Goal: Feedback & Contribution: Contribute content

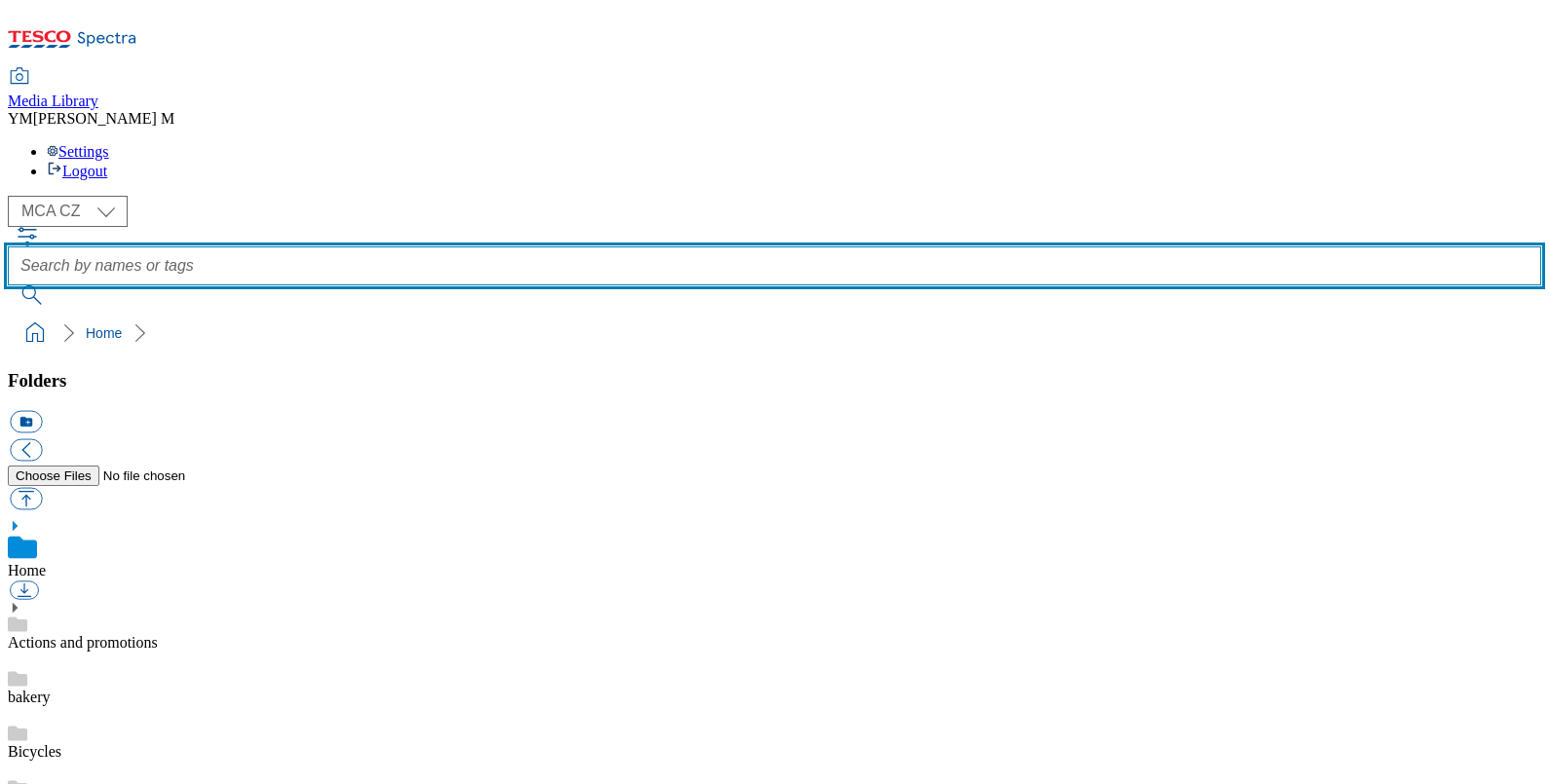
click at [596, 246] on input "text" at bounding box center [774, 266] width 1533 height 39
type input "J25"
click at [8, 286] on button "submit" at bounding box center [33, 295] width 51 height 20
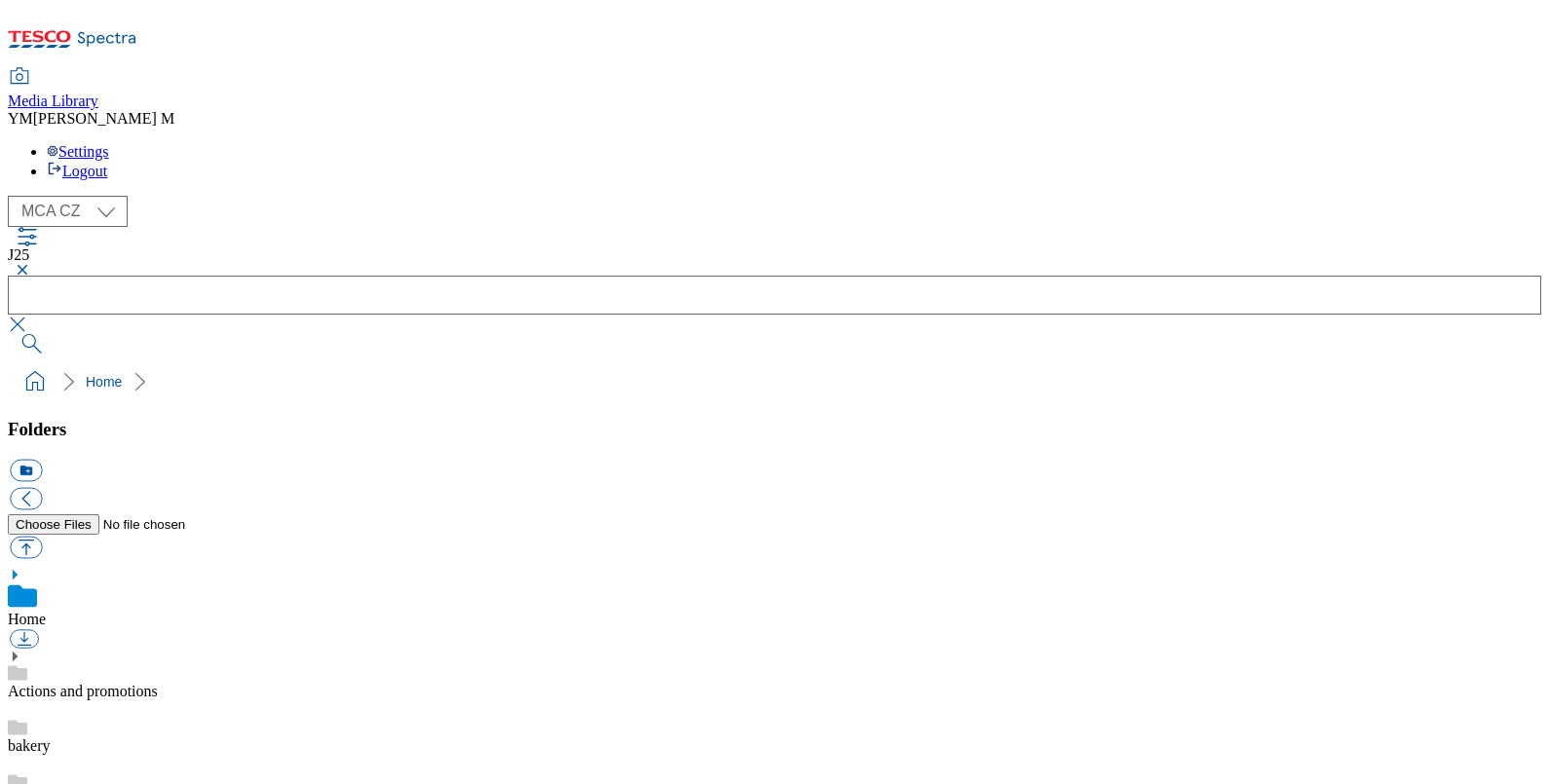
click at [31, 264] on button "button" at bounding box center [20, 270] width 24 height 12
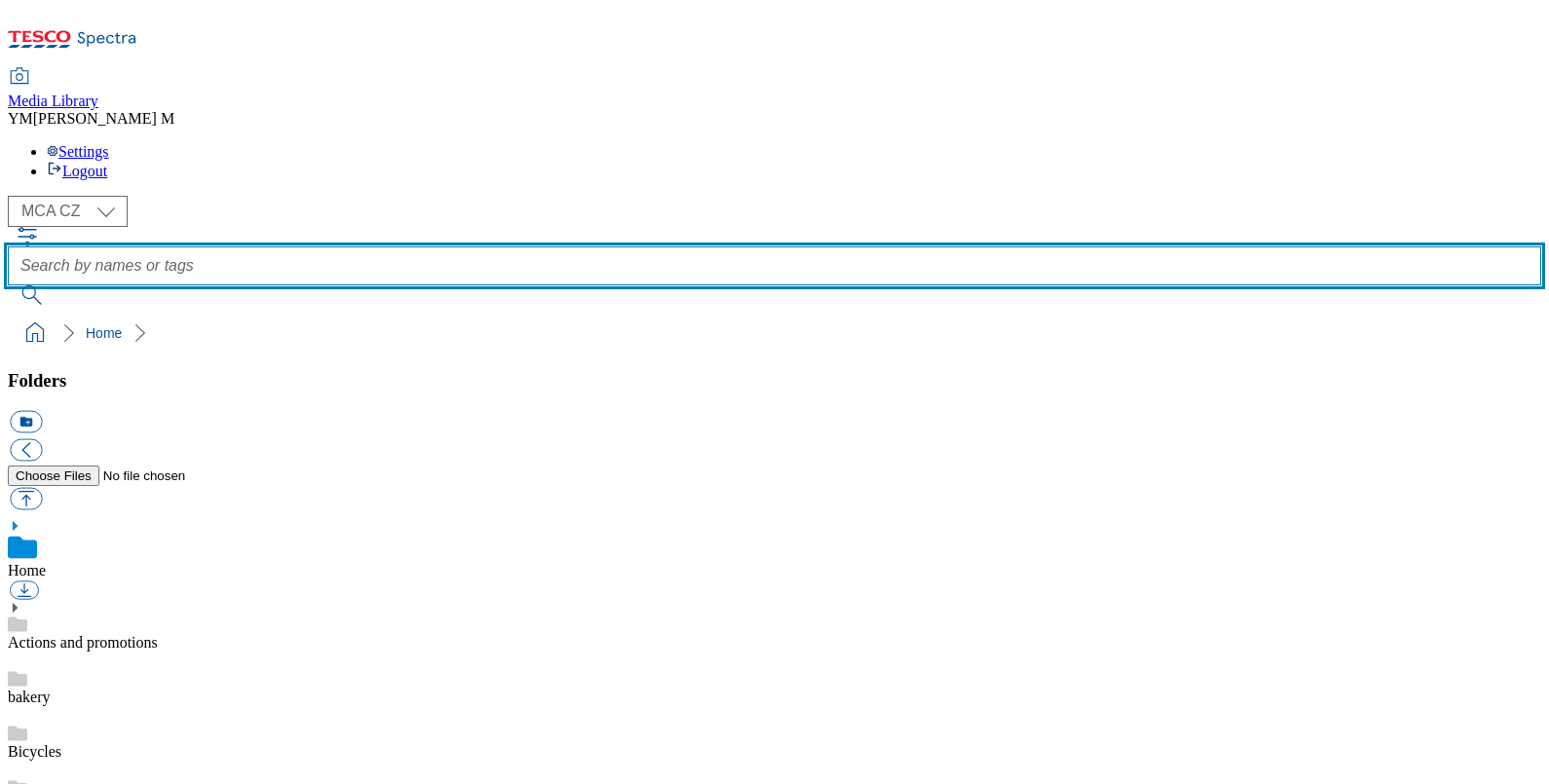
click at [579, 246] on input "text" at bounding box center [774, 266] width 1533 height 39
type input "PC9"
click at [8, 286] on button "submit" at bounding box center [33, 295] width 51 height 20
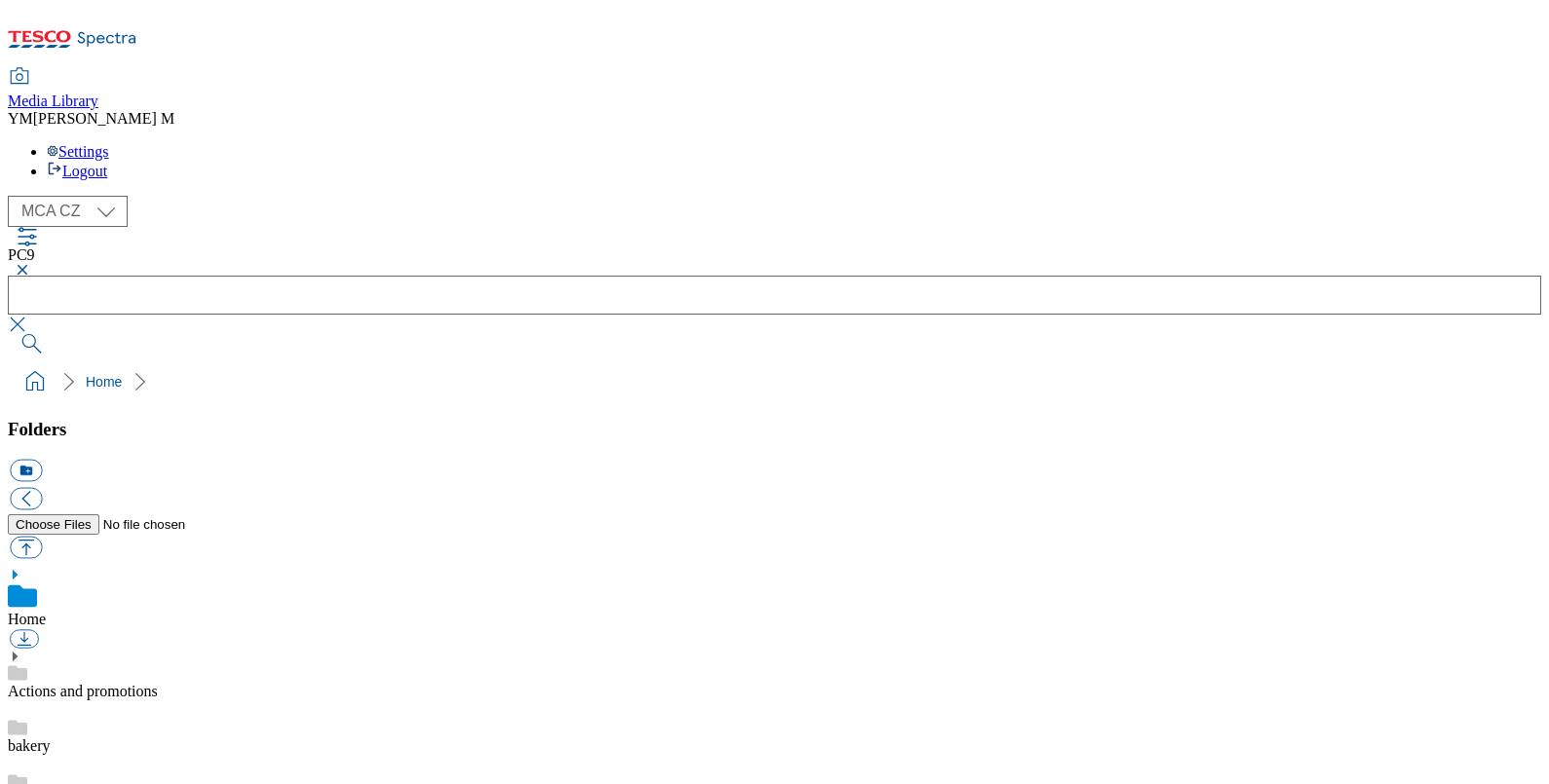
click at [31, 264] on button "button" at bounding box center [20, 270] width 24 height 12
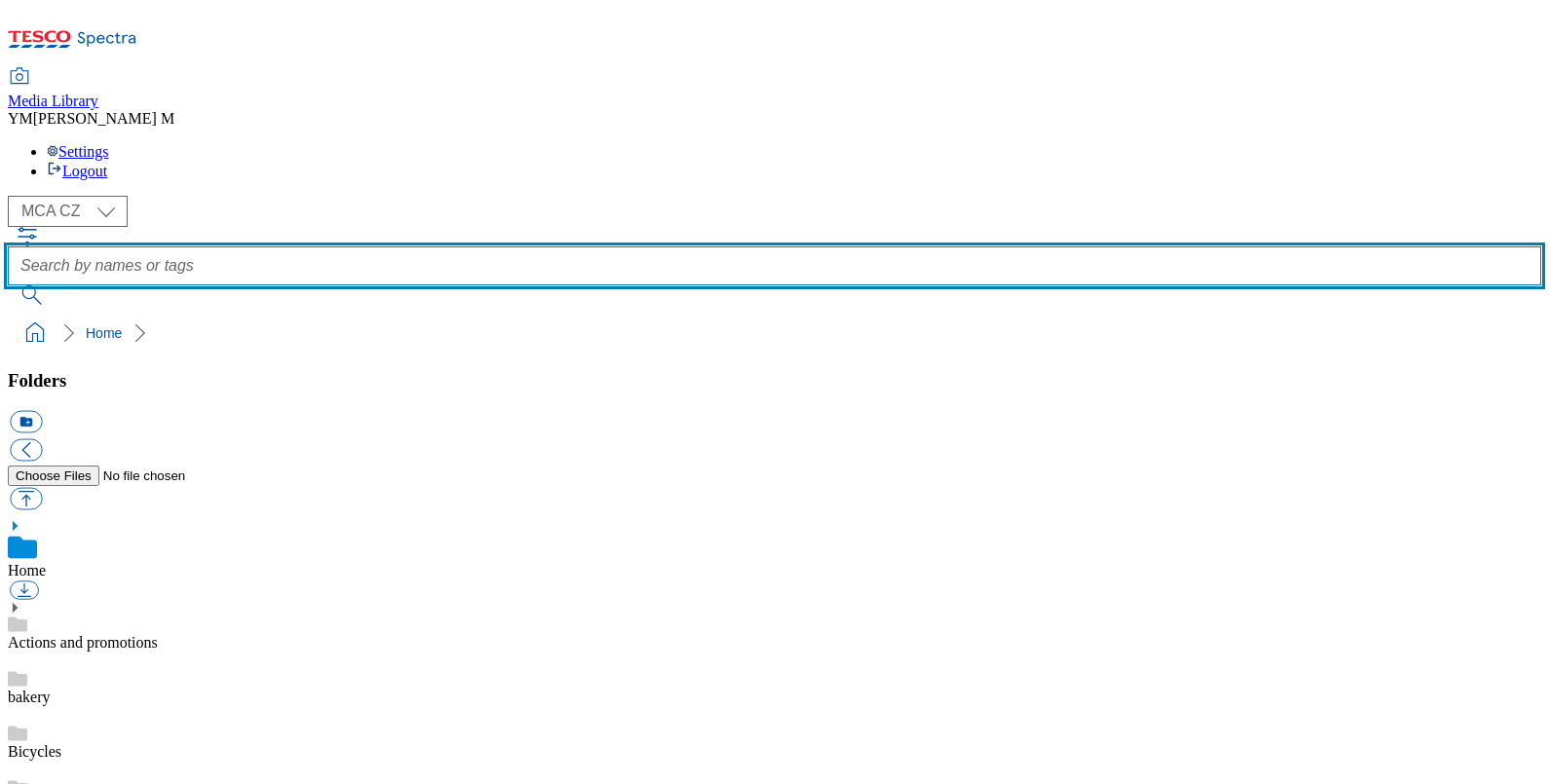
click at [579, 246] on input "text" at bounding box center [774, 266] width 1533 height 39
type input "XE1"
click at [8, 286] on button "submit" at bounding box center [33, 295] width 51 height 20
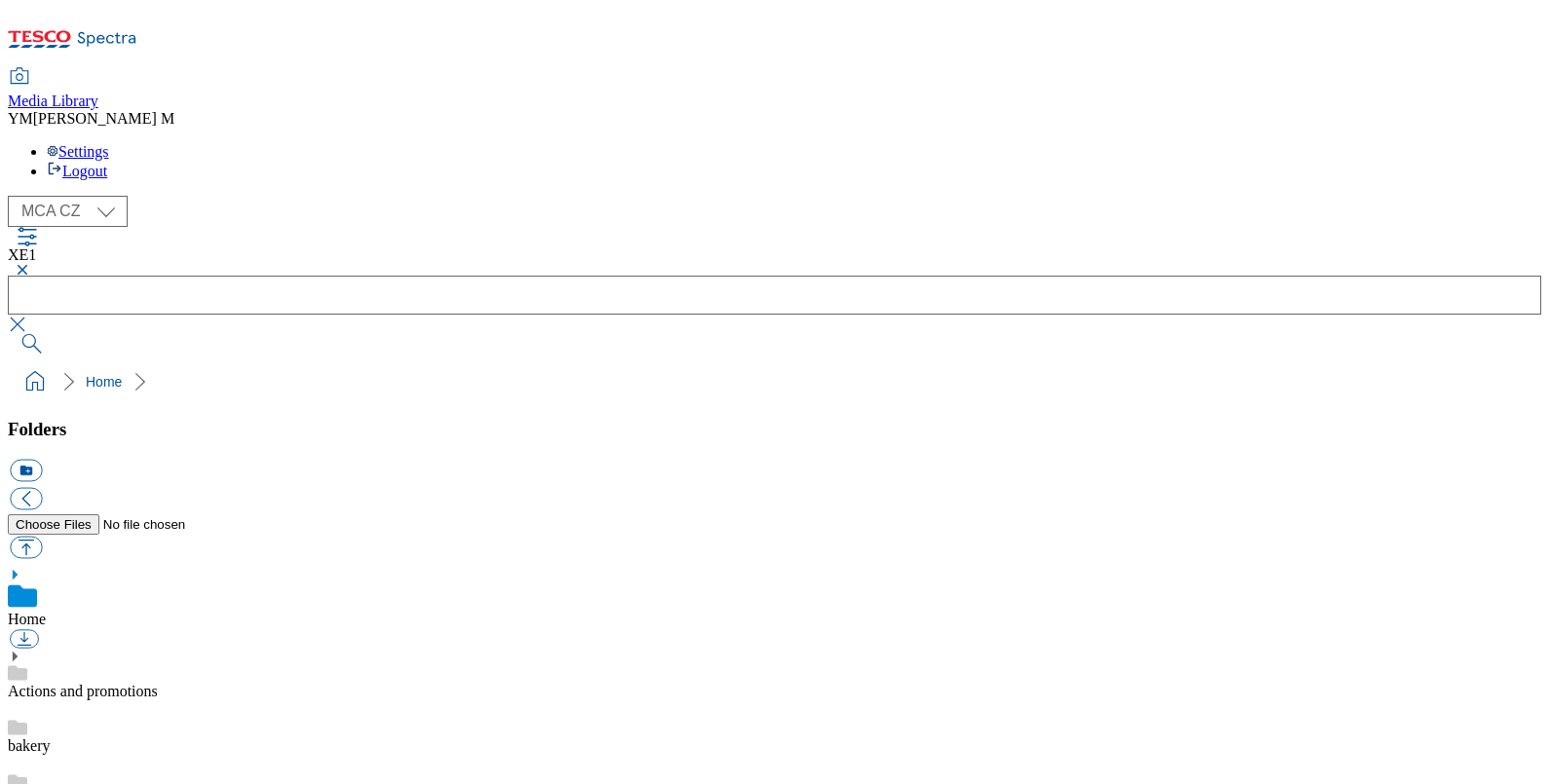
click at [31, 264] on button "button" at bounding box center [20, 270] width 24 height 12
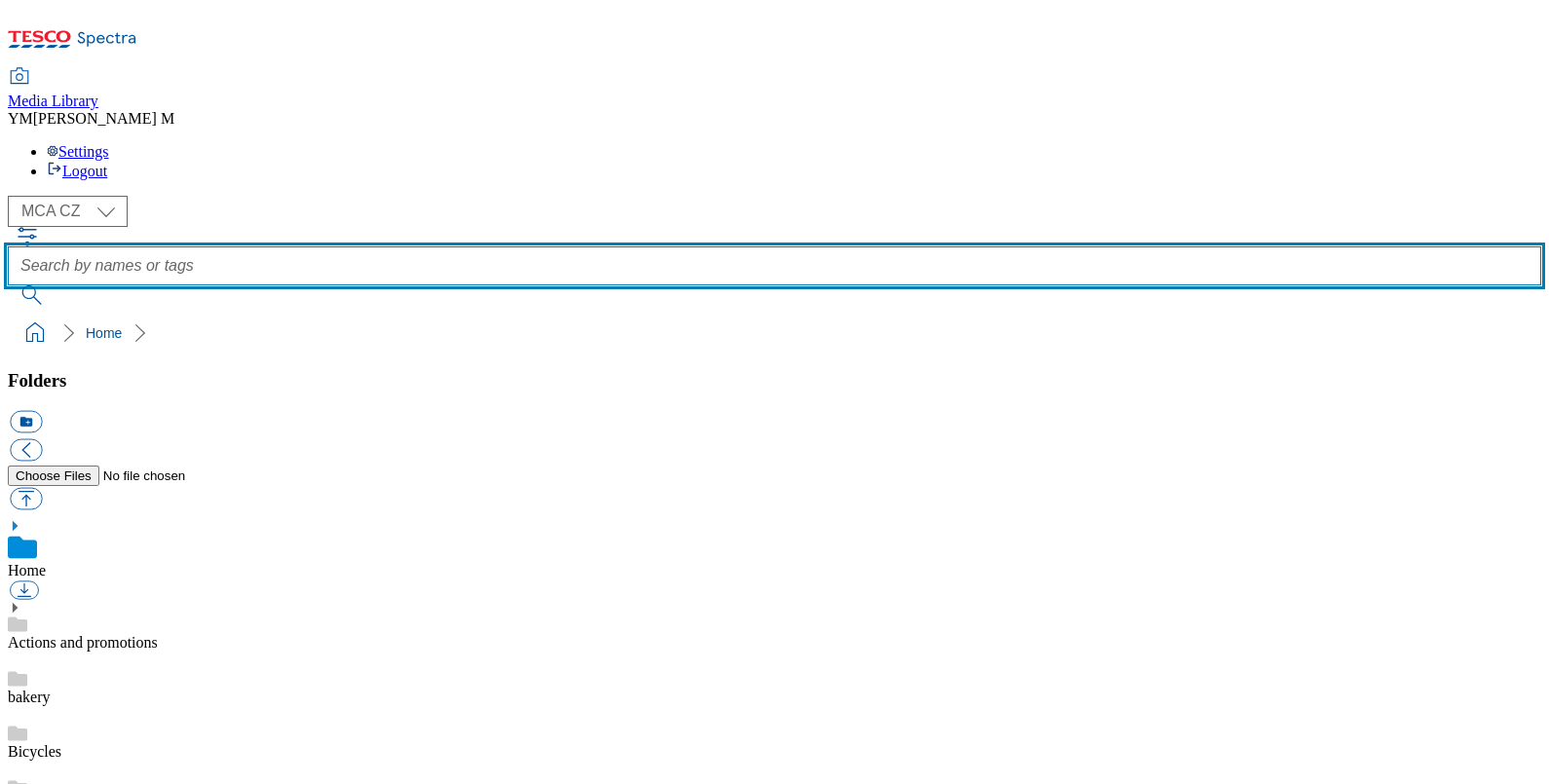
click at [584, 246] on input "text" at bounding box center [774, 266] width 1533 height 39
type input "XE2"
click at [8, 286] on button "submit" at bounding box center [33, 295] width 51 height 20
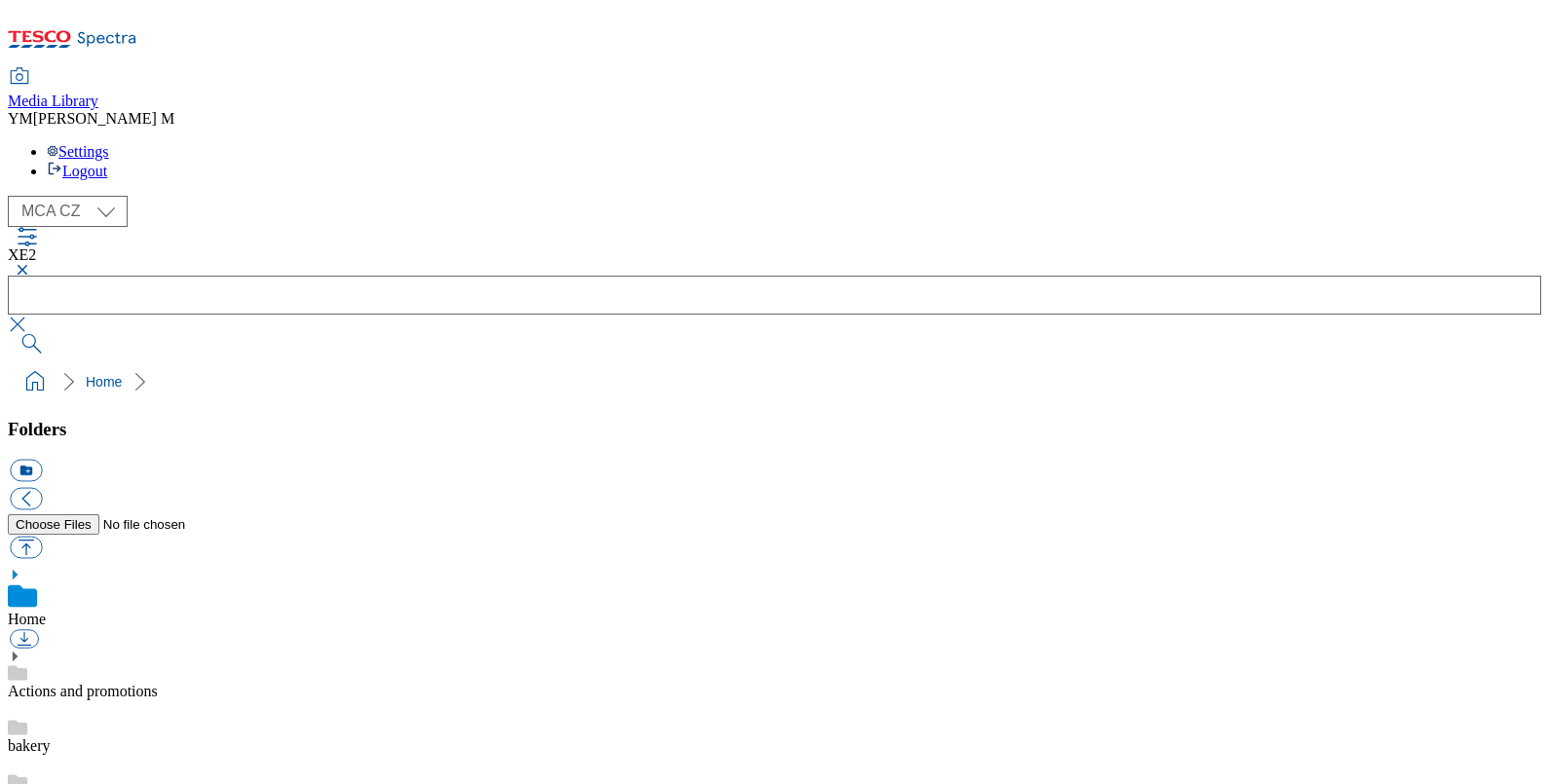
click at [31, 264] on button "button" at bounding box center [20, 270] width 24 height 12
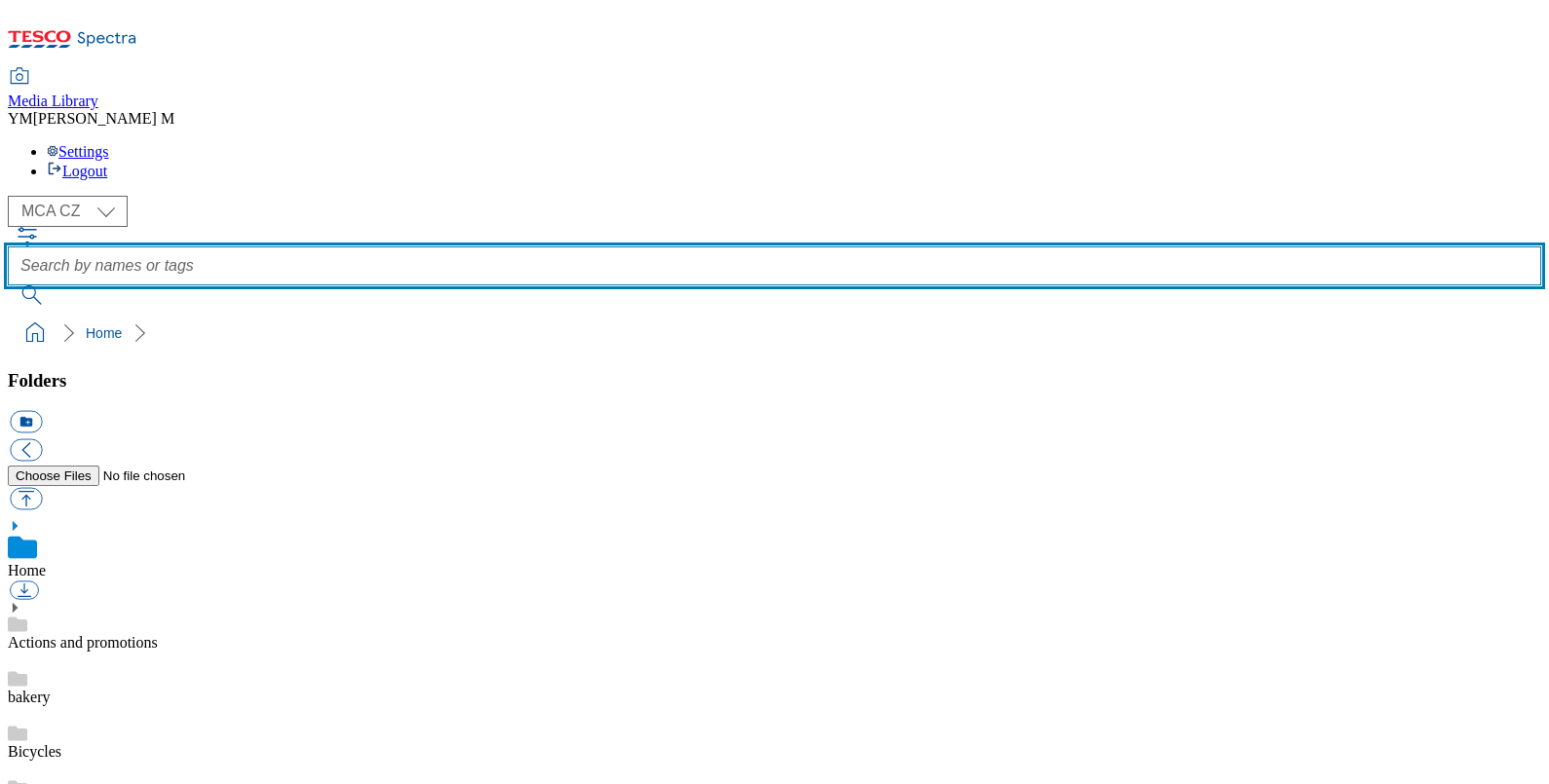
click at [585, 246] on input "text" at bounding box center [774, 266] width 1533 height 39
click at [548, 246] on input "text" at bounding box center [774, 266] width 1533 height 39
type input "Q25"
click at [8, 286] on button "submit" at bounding box center [33, 295] width 51 height 20
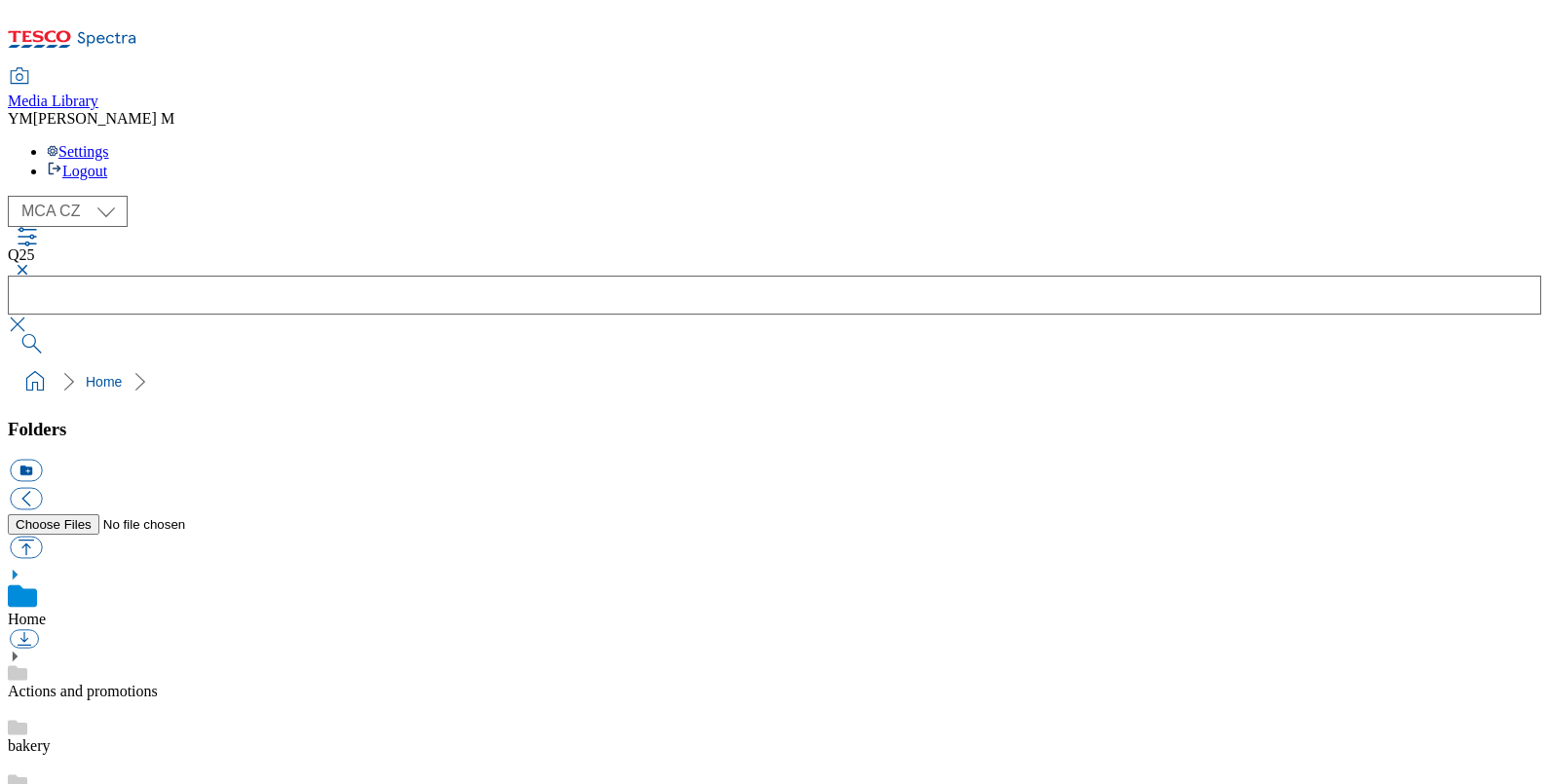
click at [31, 264] on button "button" at bounding box center [20, 270] width 24 height 12
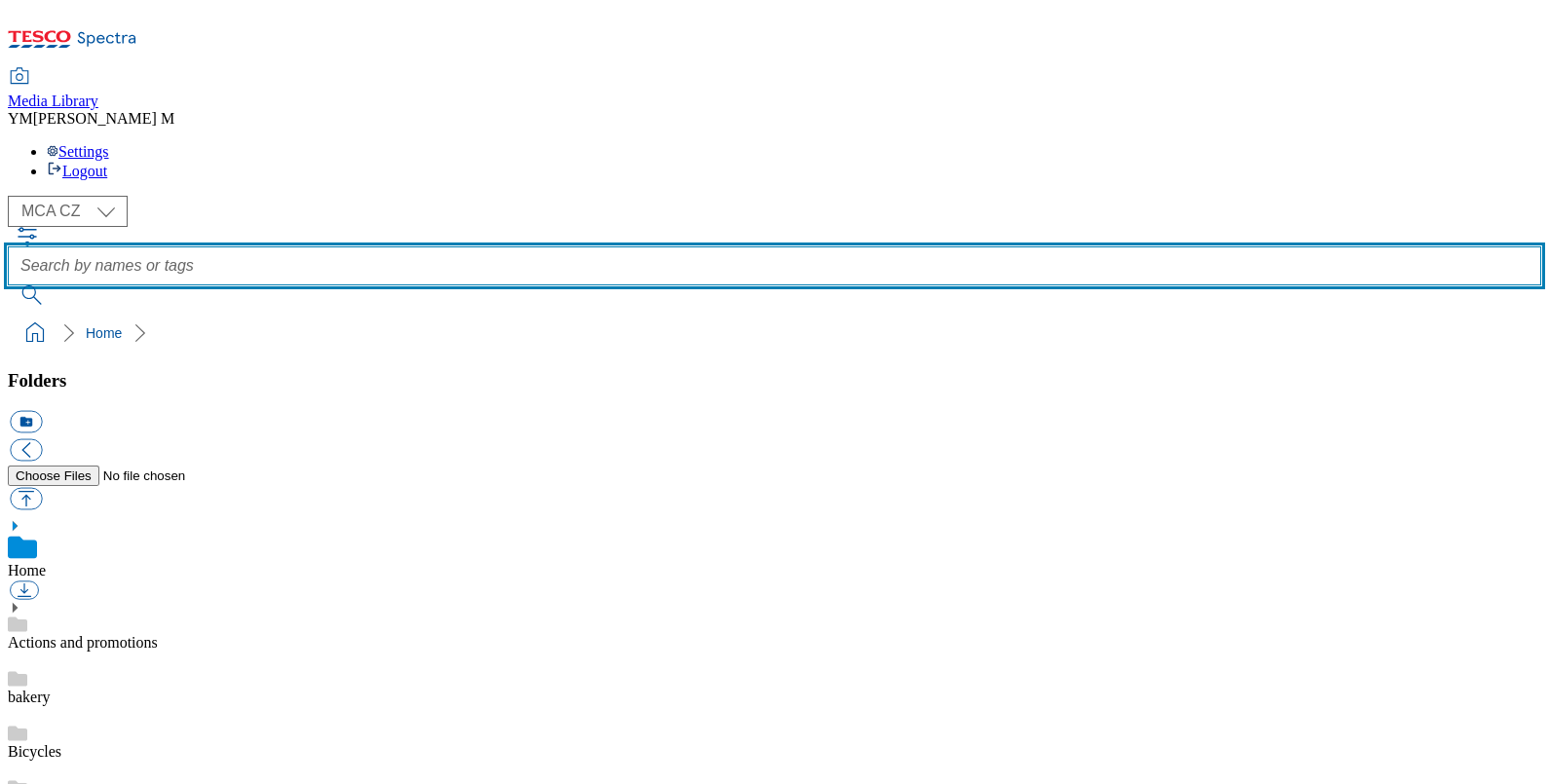
click at [587, 246] on input "text" at bounding box center [774, 266] width 1533 height 39
type input "J25"
click at [8, 286] on button "submit" at bounding box center [33, 295] width 51 height 20
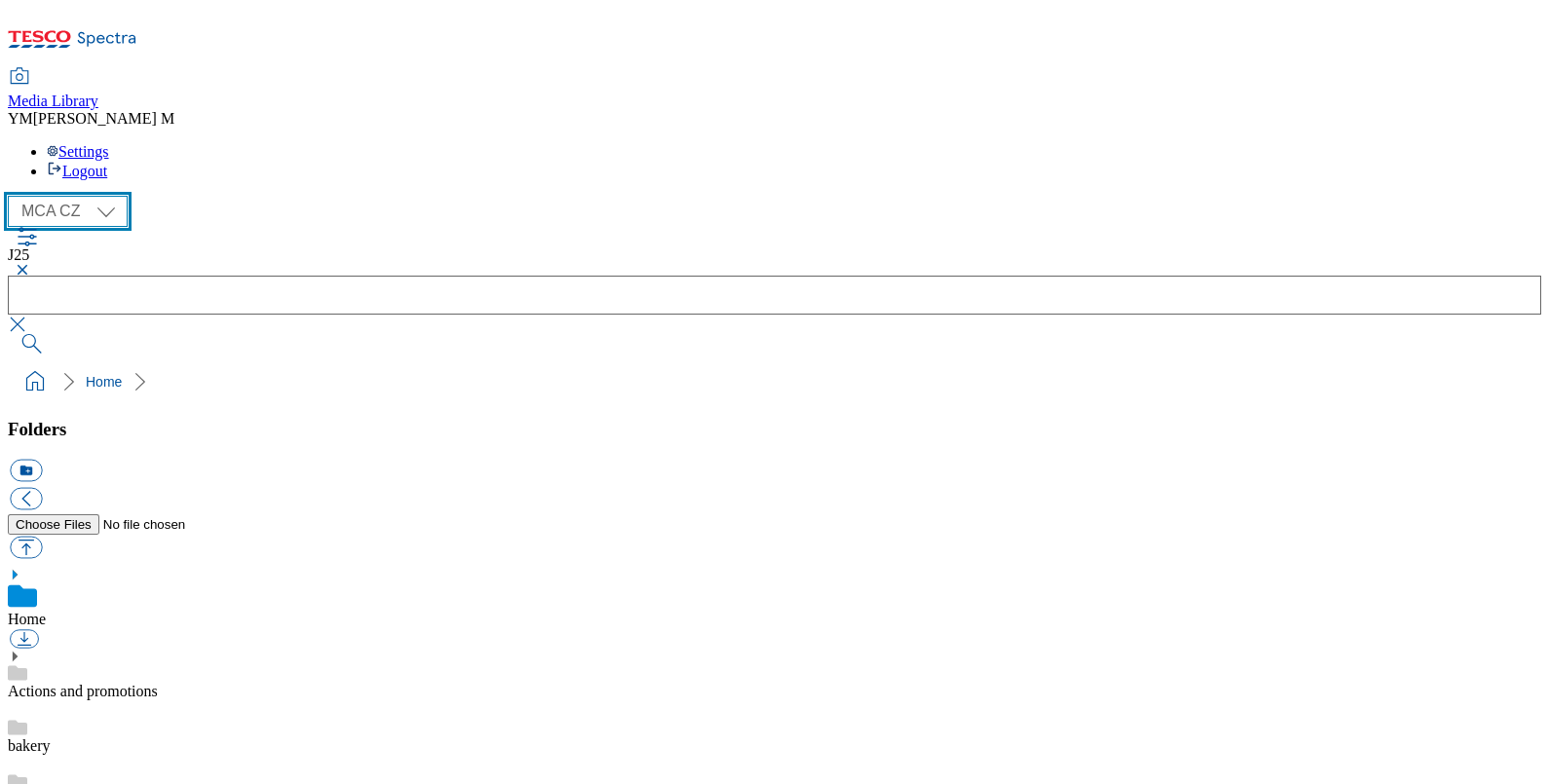
click at [110, 195] on select "MCA CZ MCA HU MCA SK MCA UK" at bounding box center [68, 211] width 120 height 31
select select "flare-mca-sk"
click at [13, 195] on select "MCA CZ MCA HU MCA SK MCA UK" at bounding box center [68, 211] width 120 height 31
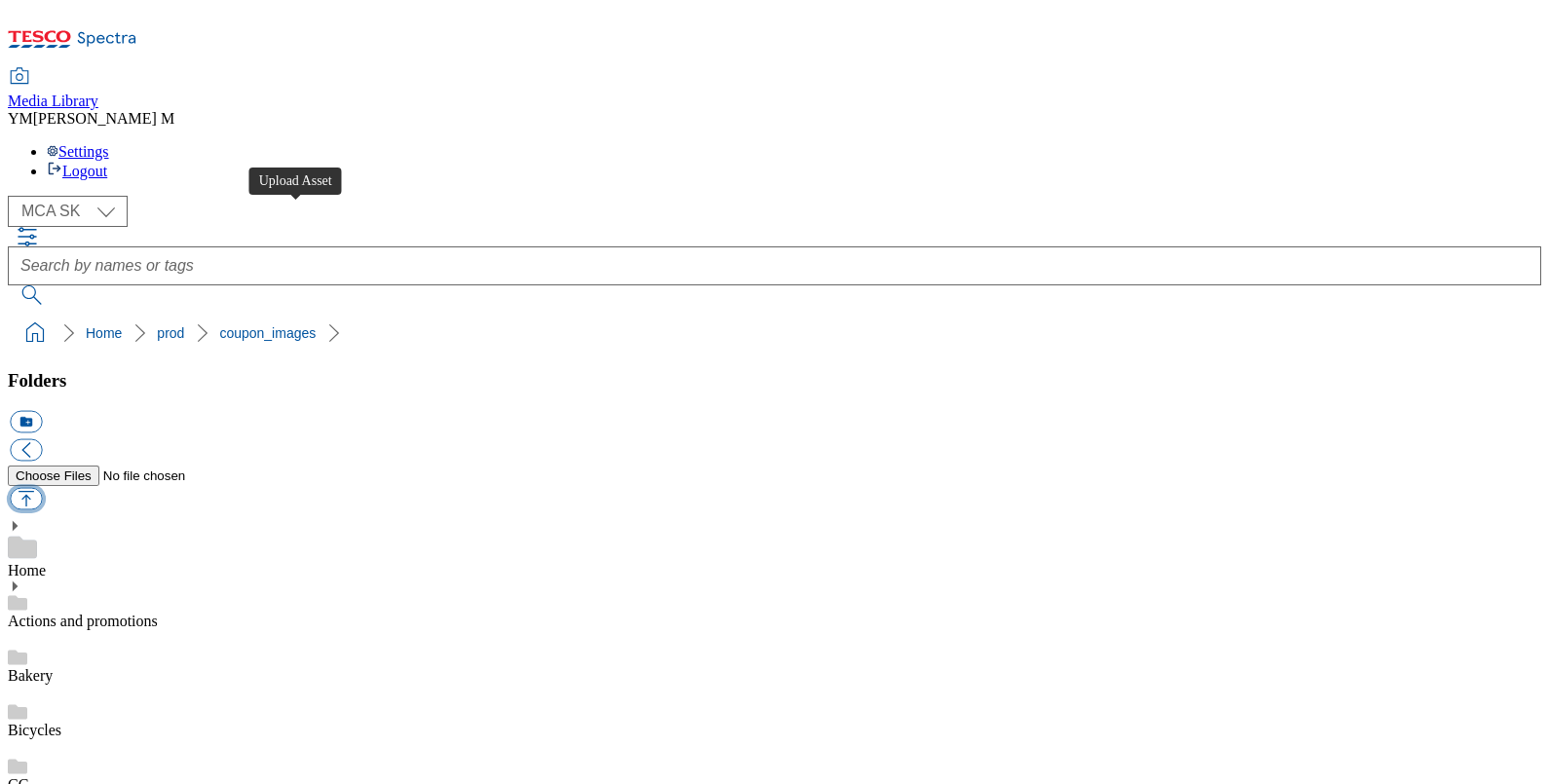
click at [42, 488] on button "button" at bounding box center [26, 498] width 32 height 23
type input "C:\fakepath\H30_1101_F.jpg"
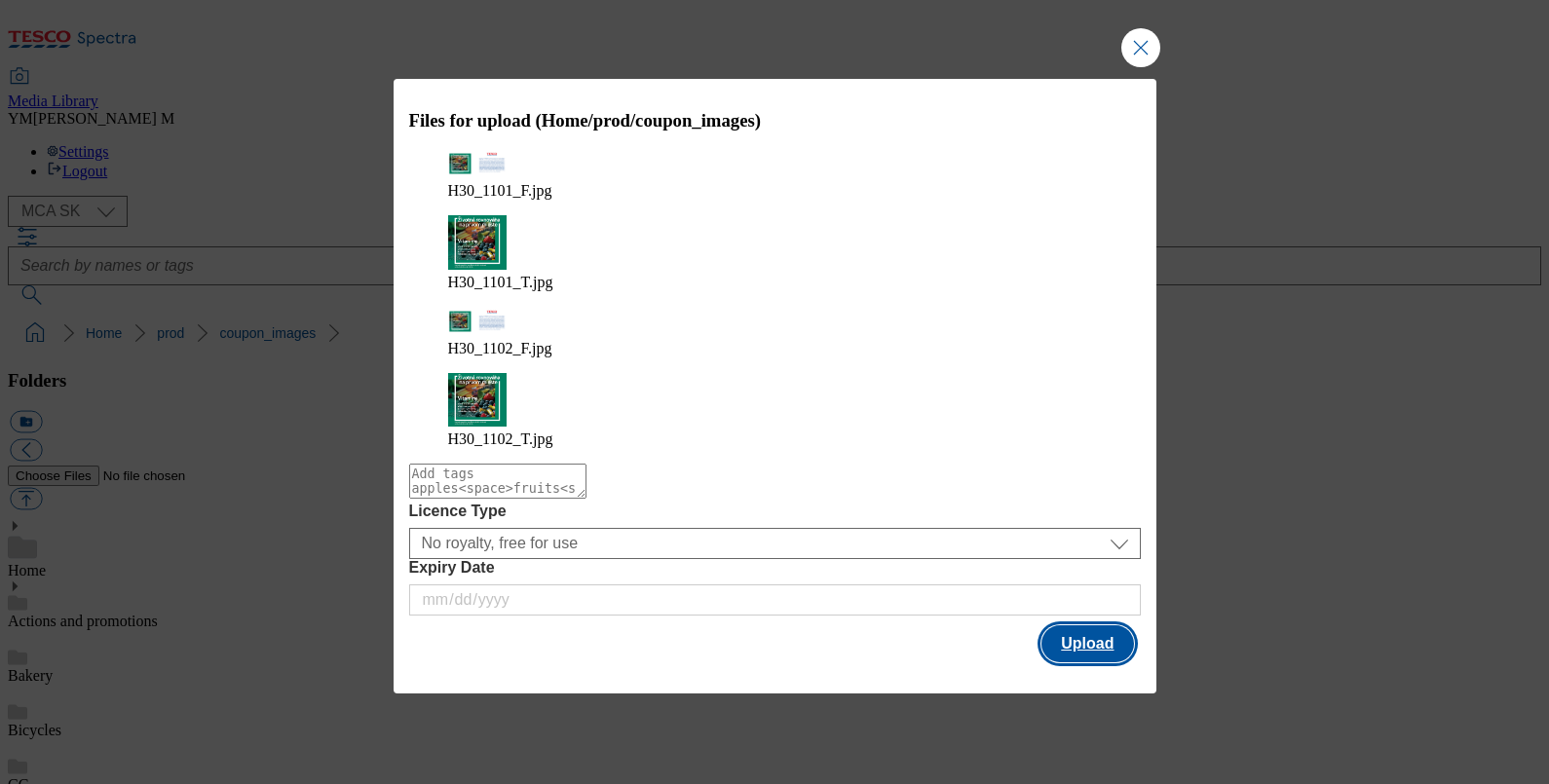
click at [1088, 625] on button "Upload" at bounding box center [1087, 644] width 91 height 37
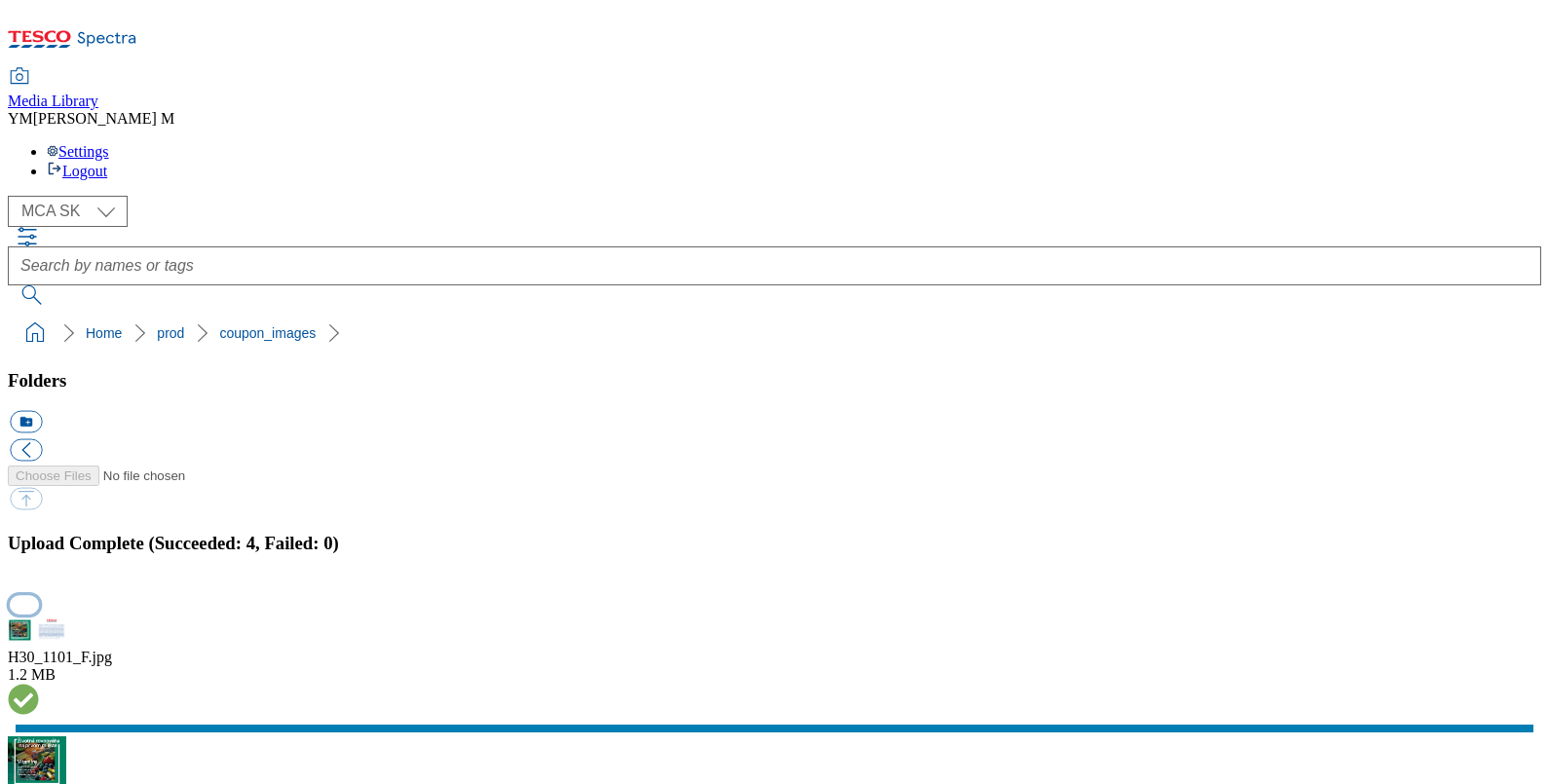
click at [39, 595] on button "button" at bounding box center [25, 603] width 29 height 19
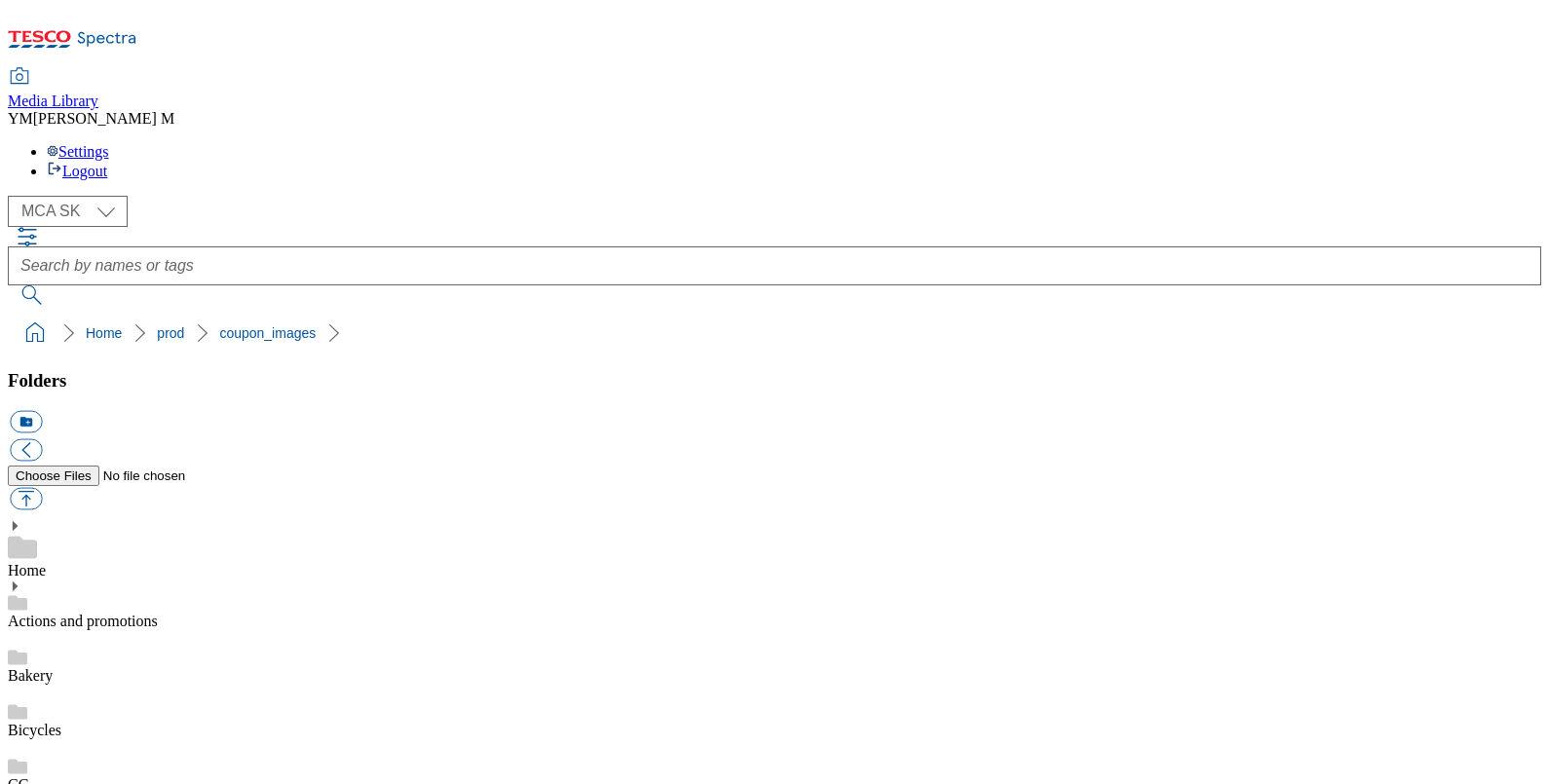
click at [42, 488] on button "button" at bounding box center [26, 498] width 32 height 23
type input "C:\fakepath\H30_1101_F.jpg"
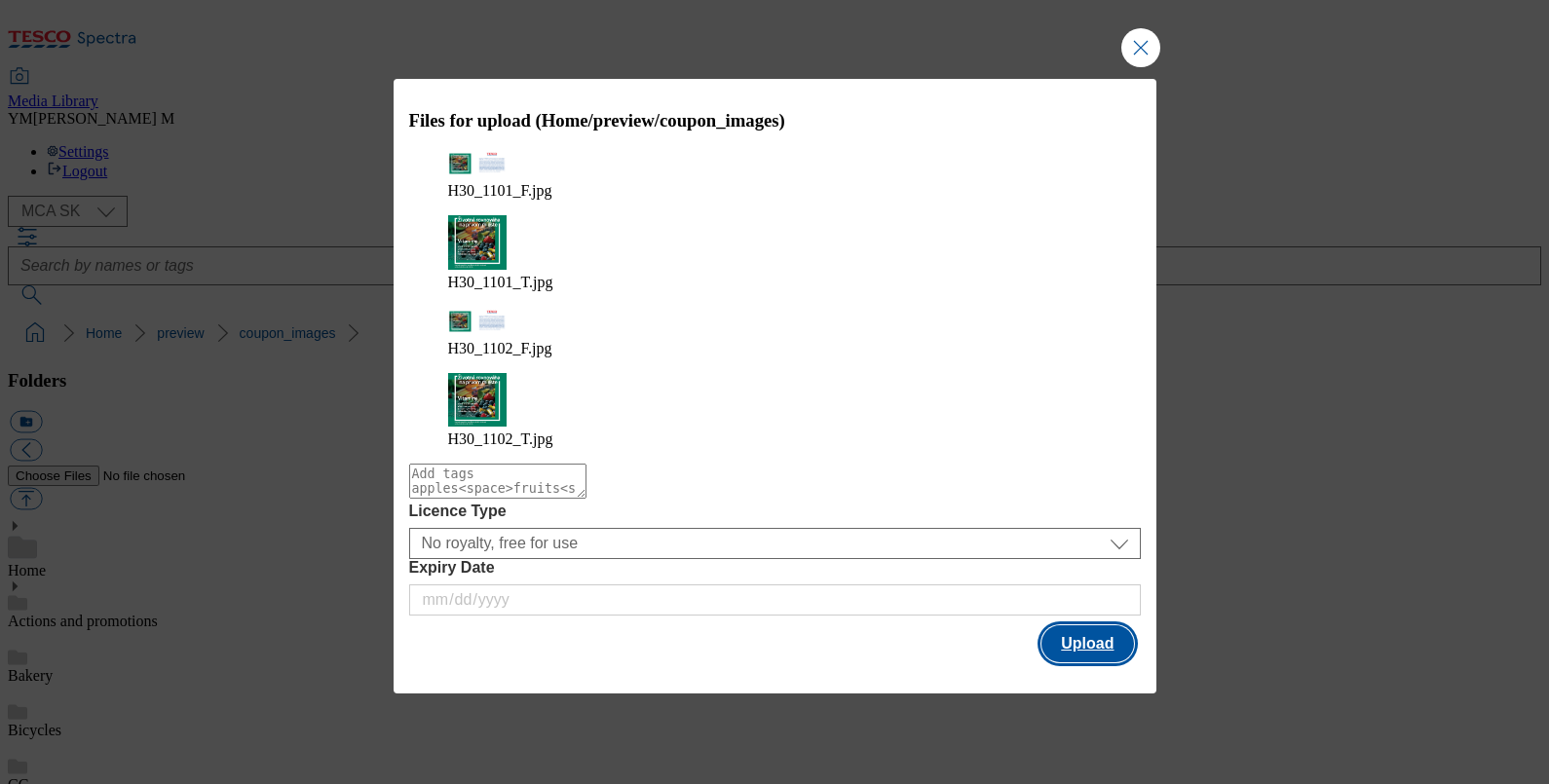
click at [1093, 625] on button "Upload" at bounding box center [1087, 644] width 91 height 37
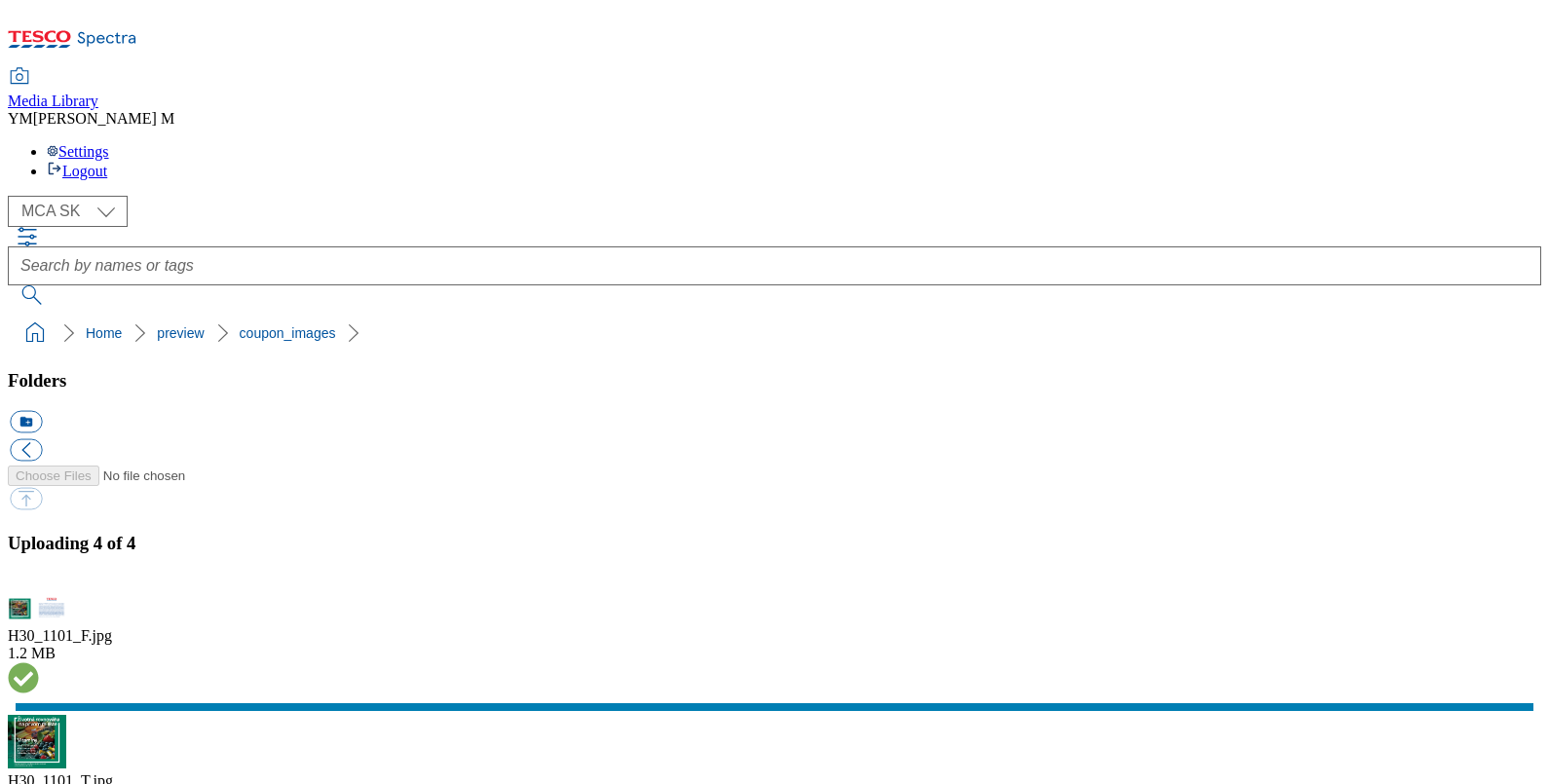
select select "flare-mca-sk"
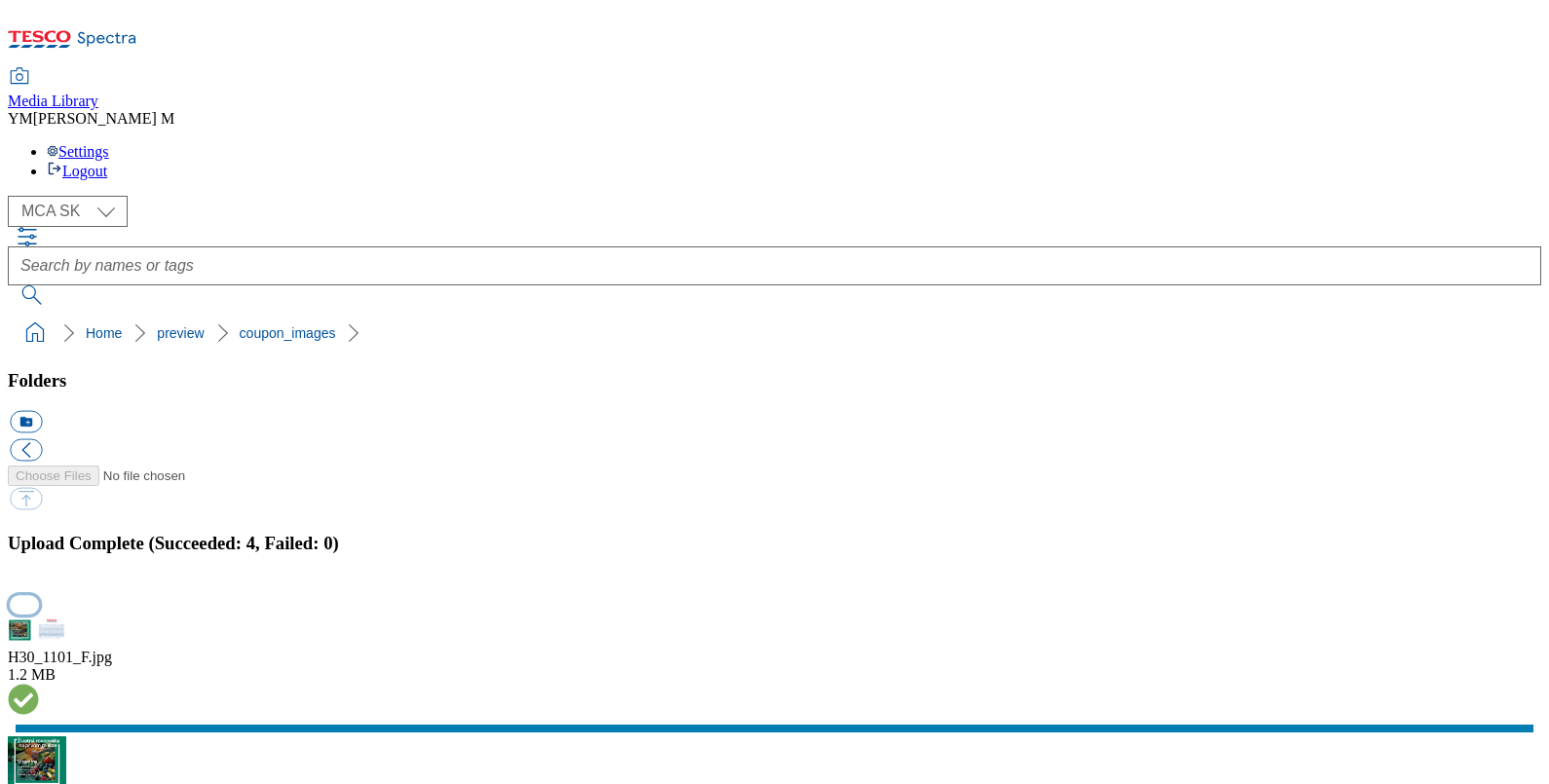
click at [39, 595] on button "button" at bounding box center [25, 603] width 29 height 19
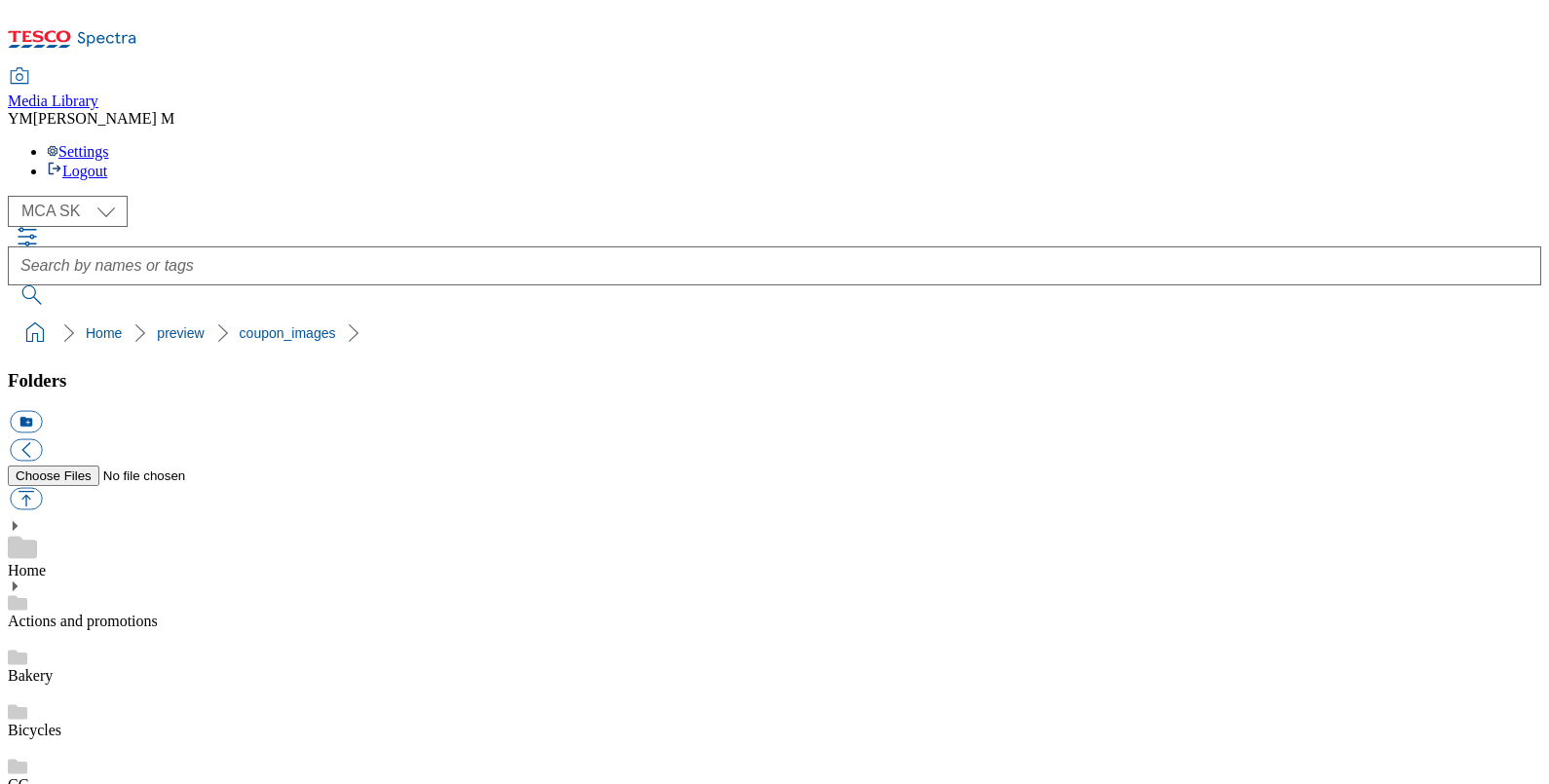
click at [626, 195] on div "( optional ) MCA CZ MCA HU MCA SK MCA UK MCA SK" at bounding box center [774, 249] width 1533 height 109
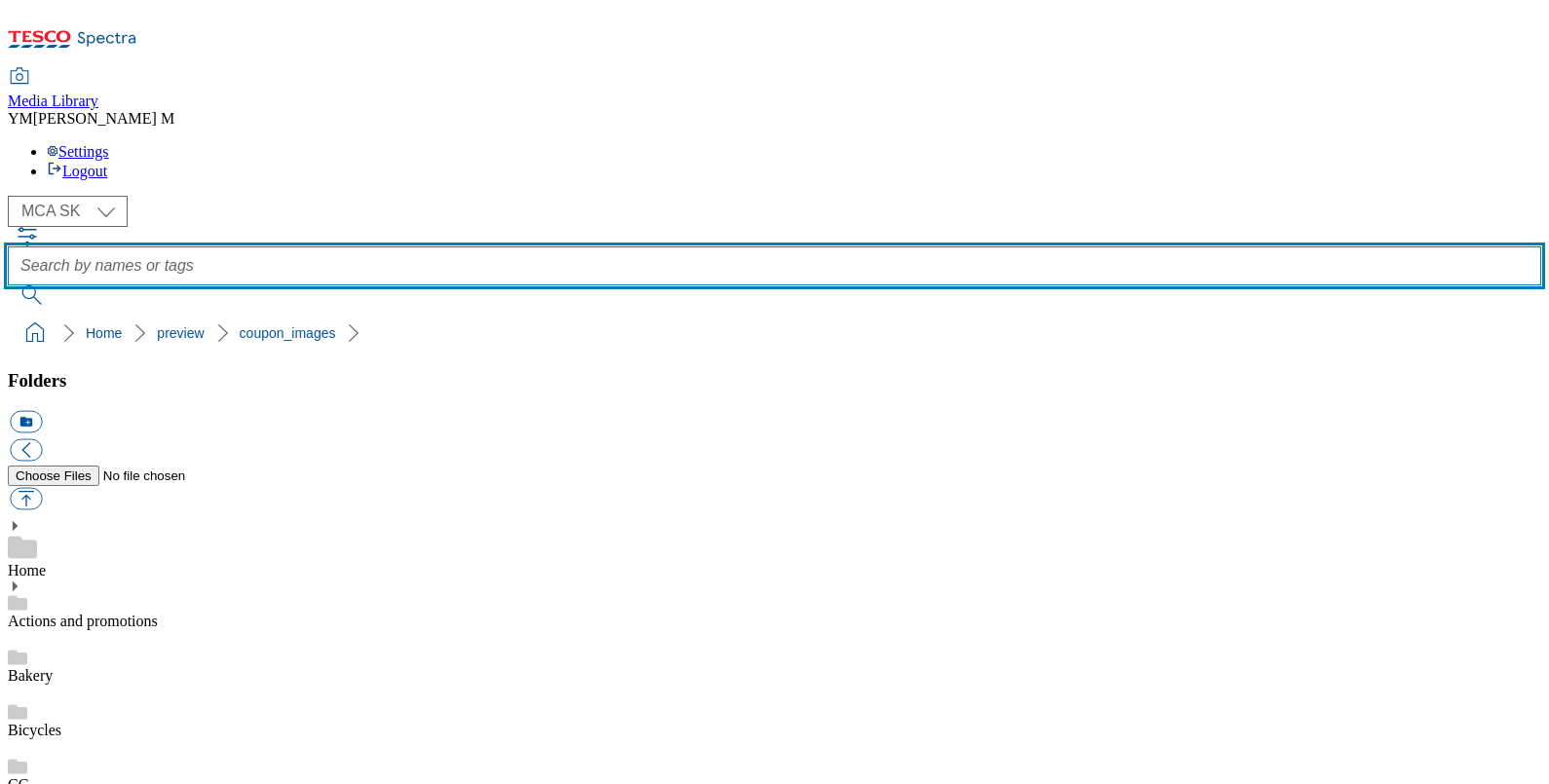
click at [606, 246] on input "text" at bounding box center [774, 266] width 1533 height 39
type input "H30"
click at [8, 286] on button "submit" at bounding box center [33, 295] width 51 height 20
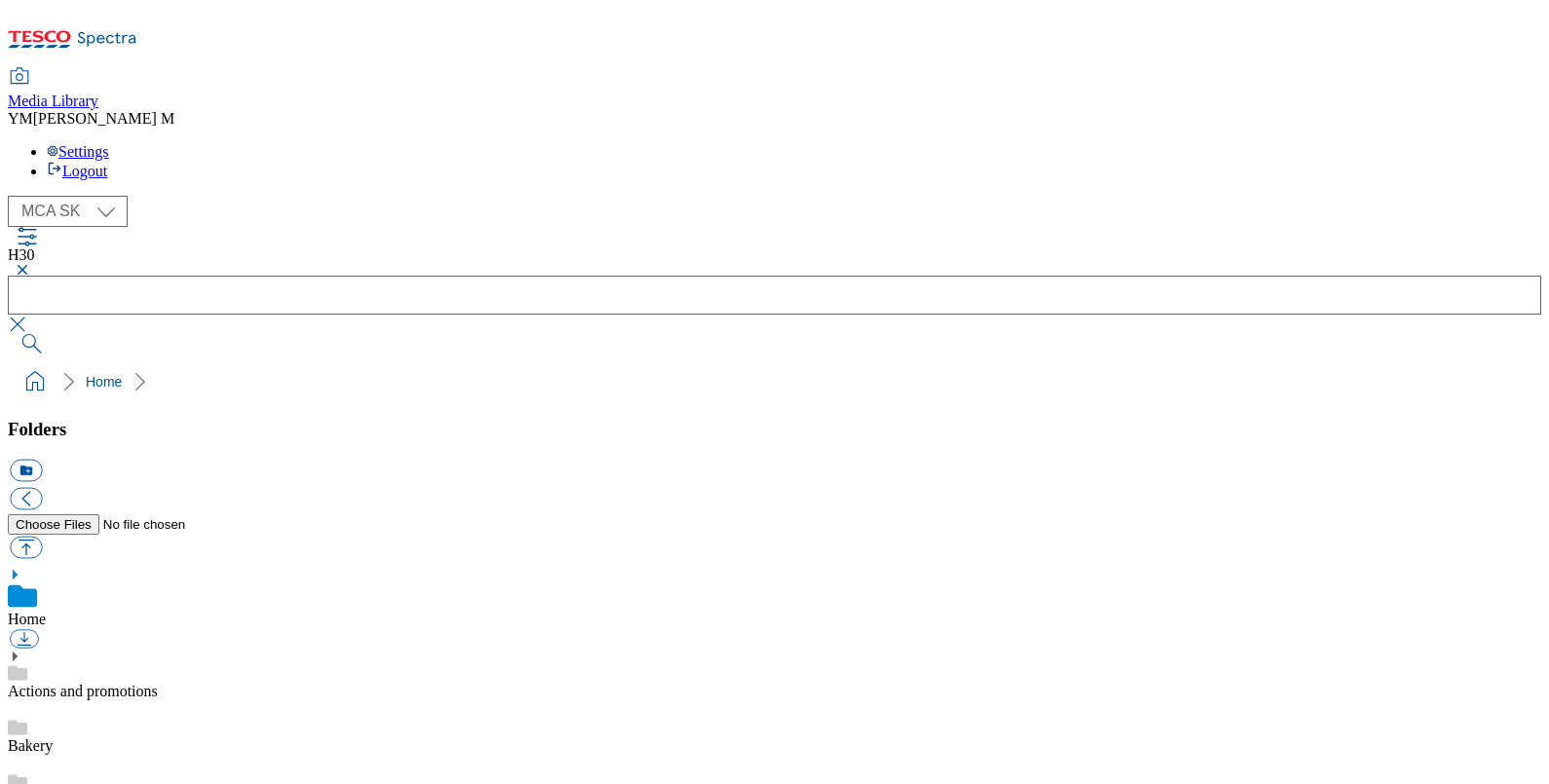
click at [31, 264] on button "button" at bounding box center [20, 270] width 24 height 12
